Goal: Information Seeking & Learning: Learn about a topic

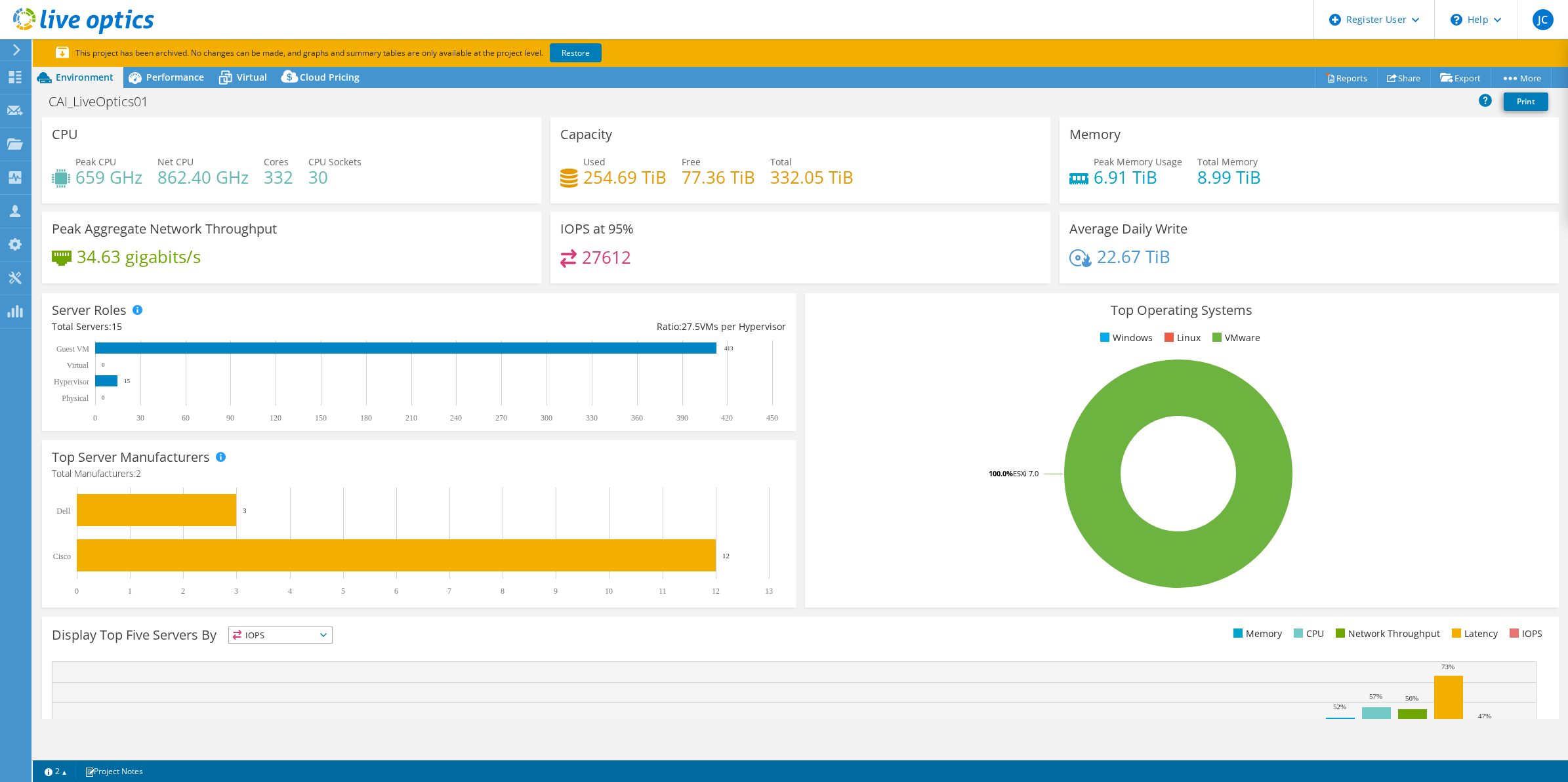
select select "[GEOGRAPHIC_DATA]"
select select "USD"
click at [191, 85] on div "Performance" at bounding box center [169, 77] width 91 height 21
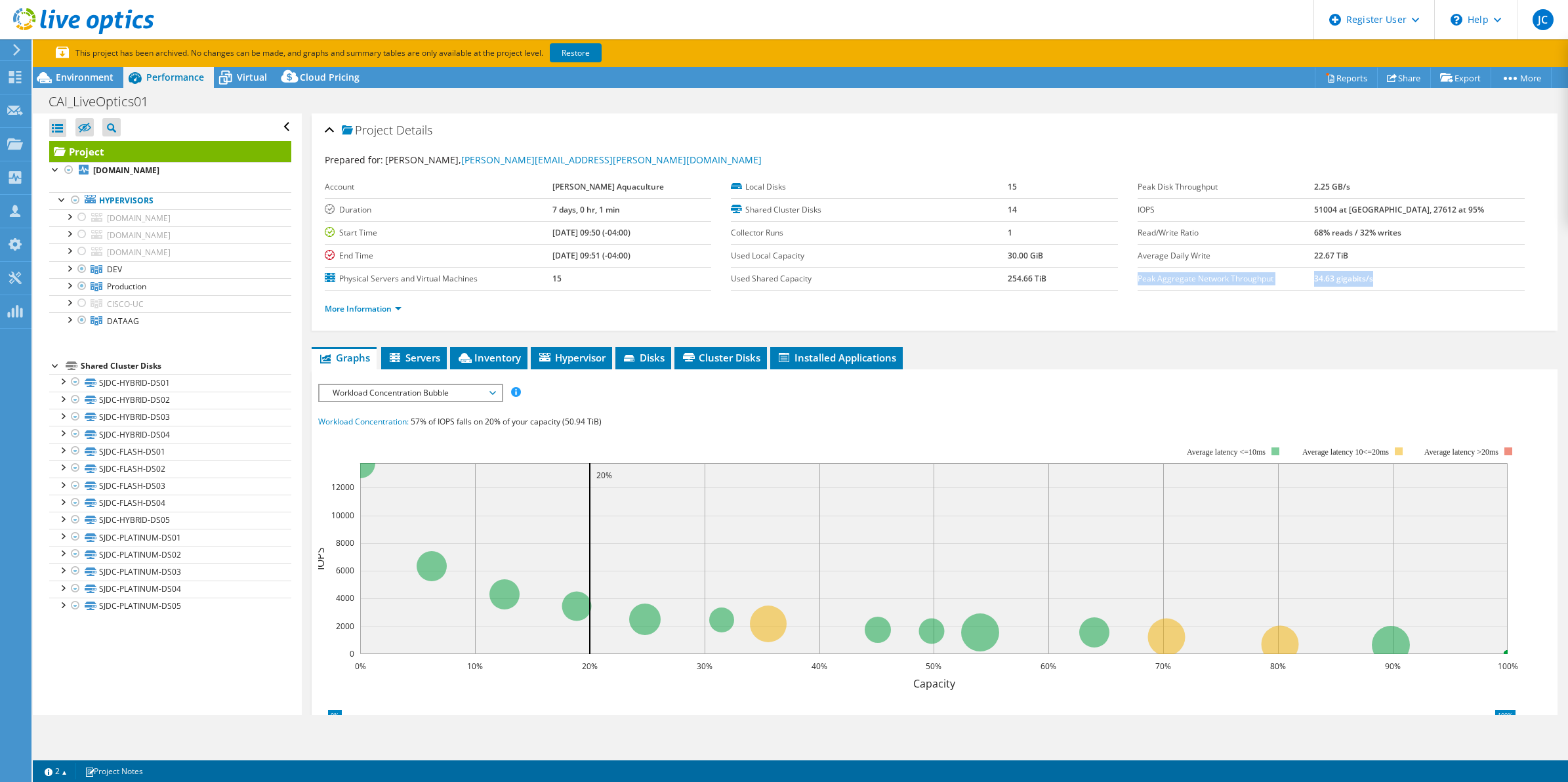
drag, startPoint x: 1442, startPoint y: 280, endPoint x: 1130, endPoint y: 281, distance: 312.0
click at [1137, 281] on tr "Peak Aggregate Network Throughput 34.63 gigabits/s" at bounding box center [1331, 278] width 387 height 23
copy tr "Peak Aggregate Network Throughput 34.63 gigabits/s"
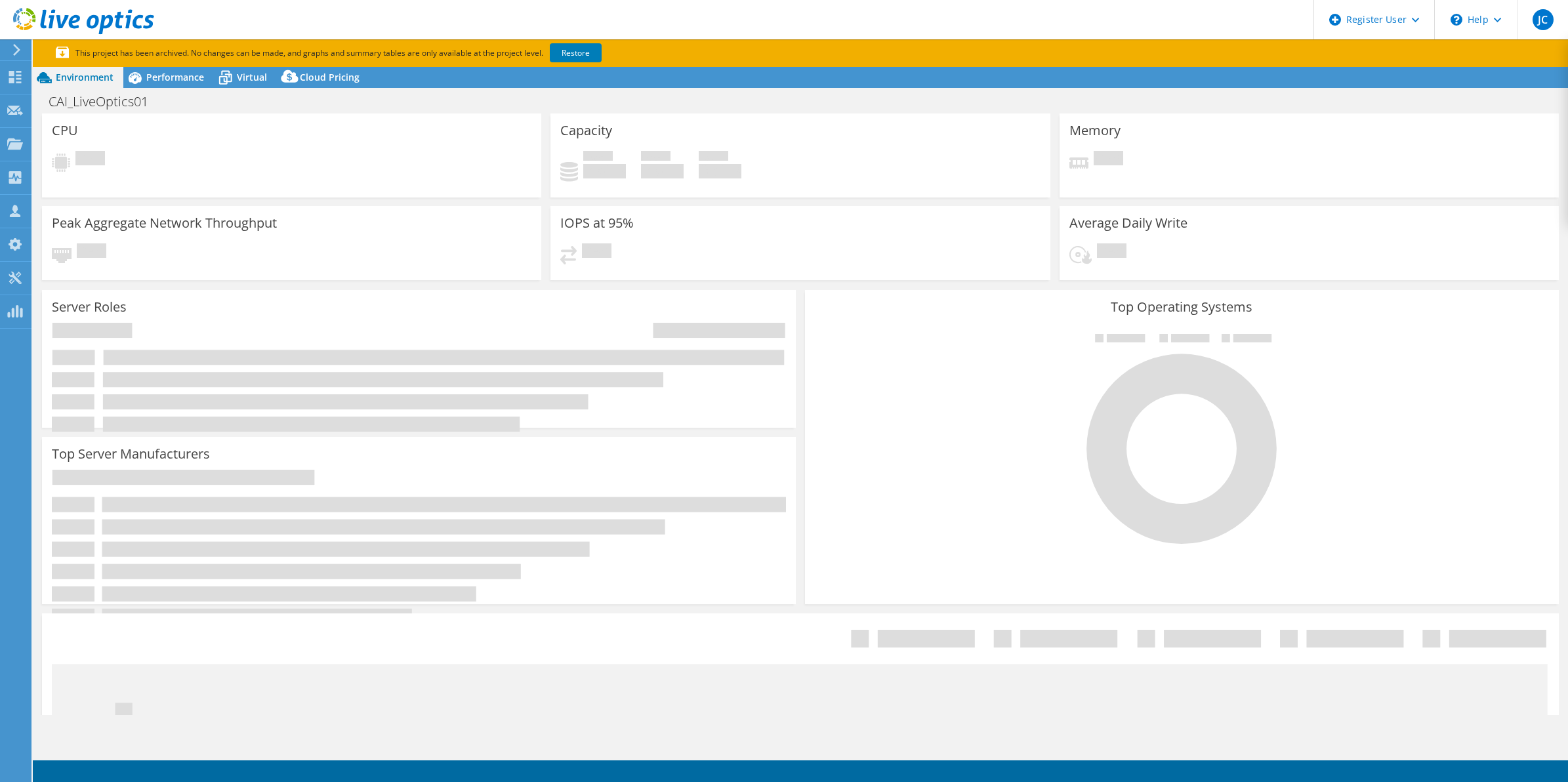
select select "[GEOGRAPHIC_DATA]"
